Goal: Task Accomplishment & Management: Use online tool/utility

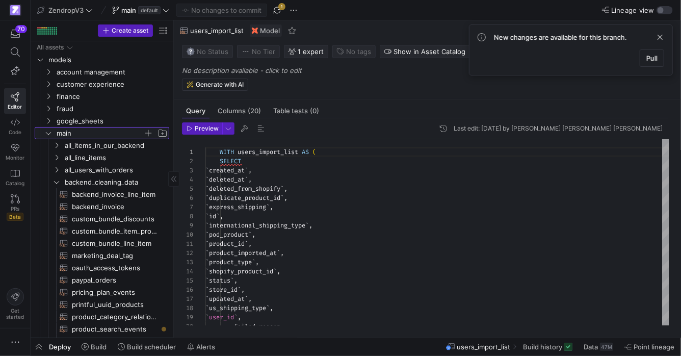
click at [49, 130] on icon "Press SPACE to select this row." at bounding box center [48, 133] width 7 height 6
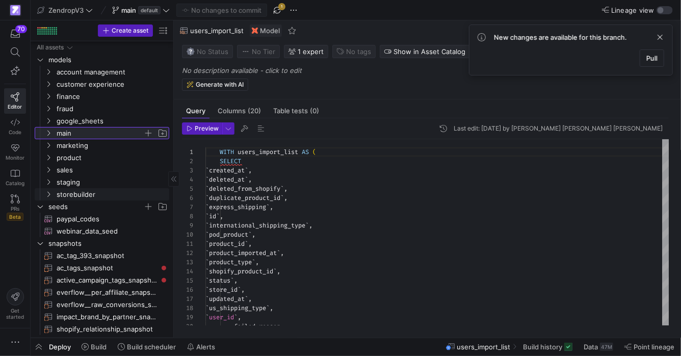
scroll to position [3, 0]
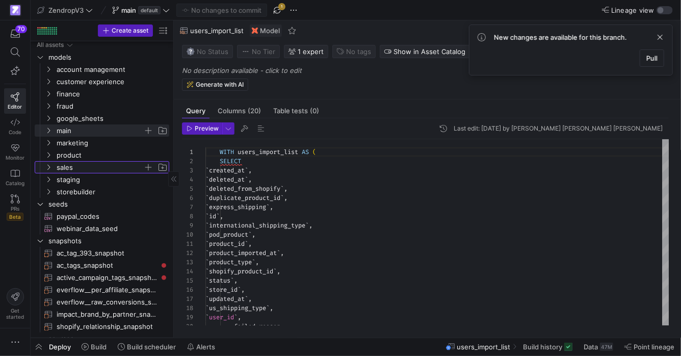
click at [49, 169] on icon "Press SPACE to select this row." at bounding box center [48, 167] width 7 height 6
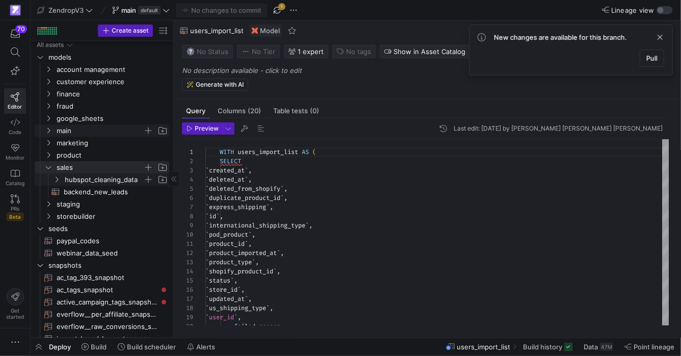
click at [60, 177] on y42-icon "Press SPACE to select this row." at bounding box center [56, 179] width 8 height 8
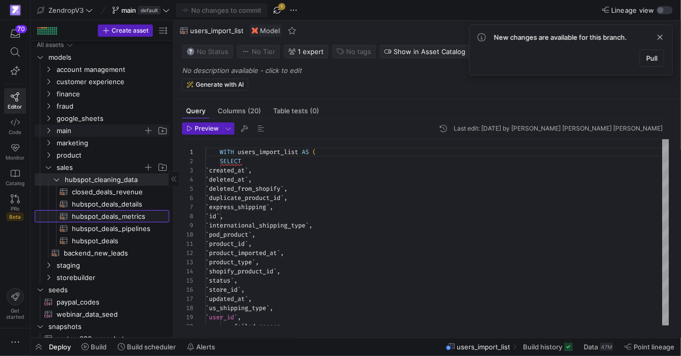
click at [79, 216] on span "hubspot_deals_metrics​​​​​​​​​​" at bounding box center [115, 216] width 86 height 12
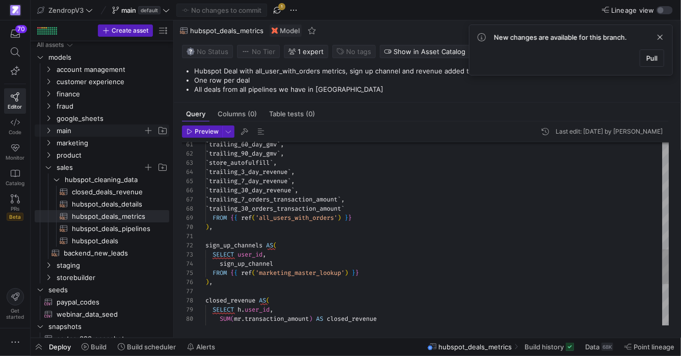
type textarea "`trailing_60_day_gmv`, `trailing_90_day_gmv`, `store_autofulfill`, `trailing_3_…"
click at [293, 180] on div "FROM hubspot_deals h SUM ( mr . transaction_amount ) AS closed_revenue SELECT h…" at bounding box center [437, 62] width 464 height 962
